Goal: Navigation & Orientation: Find specific page/section

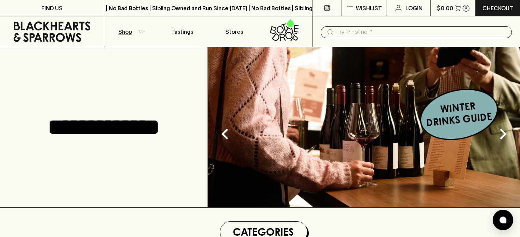
click at [141, 31] on icon "button" at bounding box center [141, 31] width 7 height 3
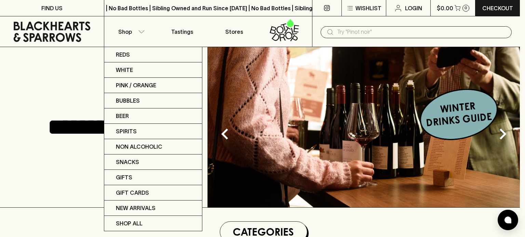
click at [5, 109] on div at bounding box center [262, 118] width 525 height 237
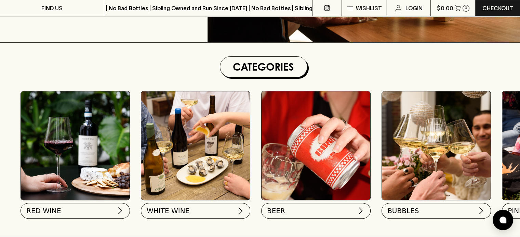
scroll to position [219, 0]
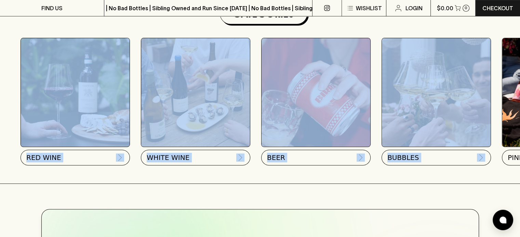
drag, startPoint x: 132, startPoint y: 85, endPoint x: 524, endPoint y: 63, distance: 393.5
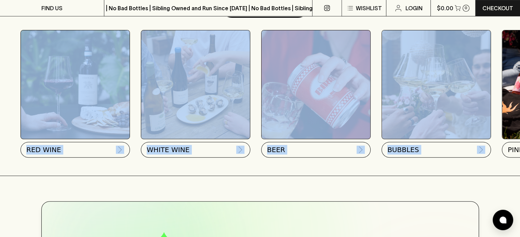
scroll to position [0, 0]
